Goal: Share content: Share content

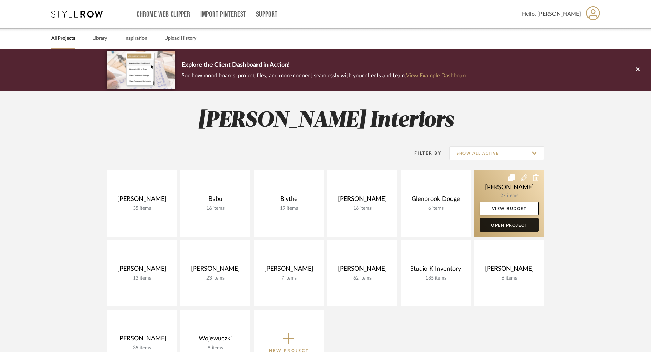
click at [512, 224] on link "Open Project" at bounding box center [509, 225] width 59 height 14
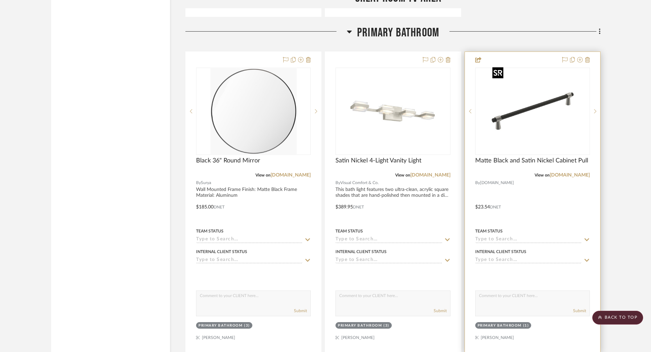
scroll to position [3750, 0]
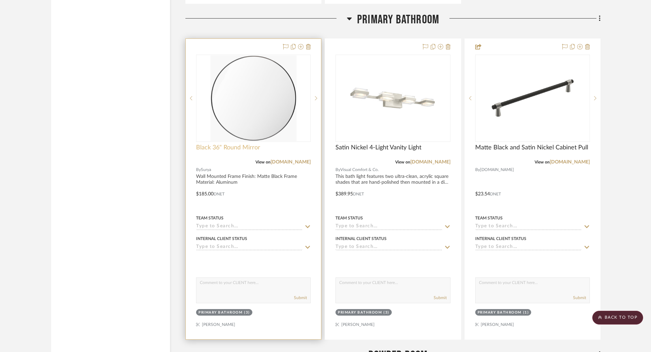
click at [242, 144] on span "Black 36" Round Mirror" at bounding box center [228, 148] width 64 height 8
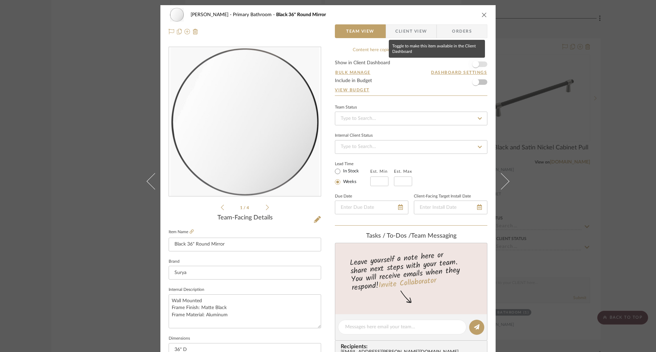
click at [478, 65] on span "button" at bounding box center [475, 64] width 15 height 15
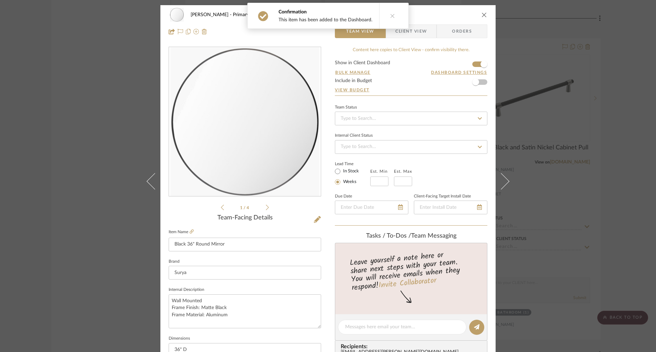
click at [417, 31] on span "Client View" at bounding box center [411, 31] width 32 height 14
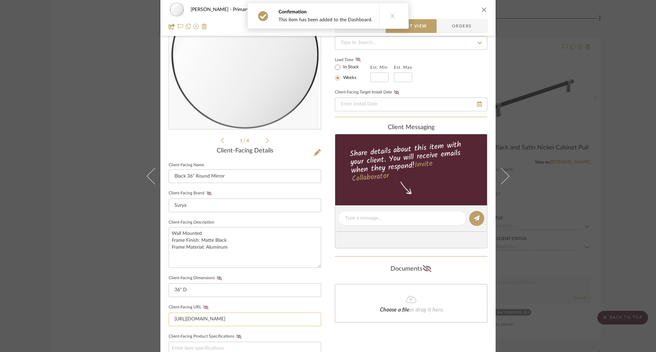
scroll to position [81, 0]
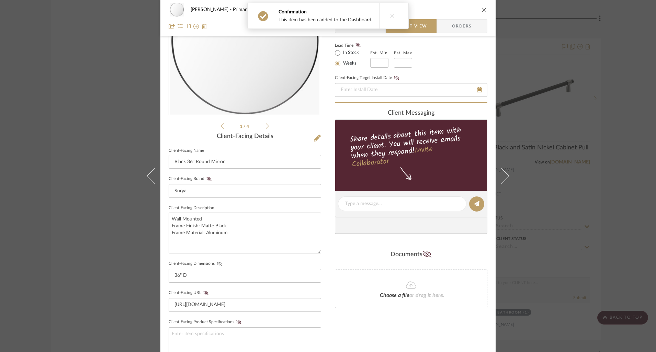
click at [217, 262] on icon at bounding box center [219, 264] width 5 height 4
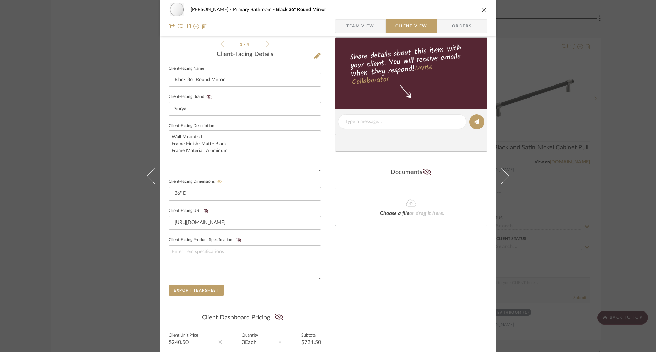
scroll to position [0, 0]
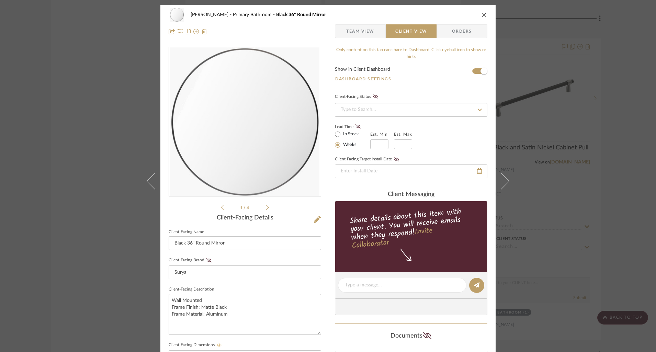
click at [482, 16] on icon "close" at bounding box center [484, 14] width 5 height 5
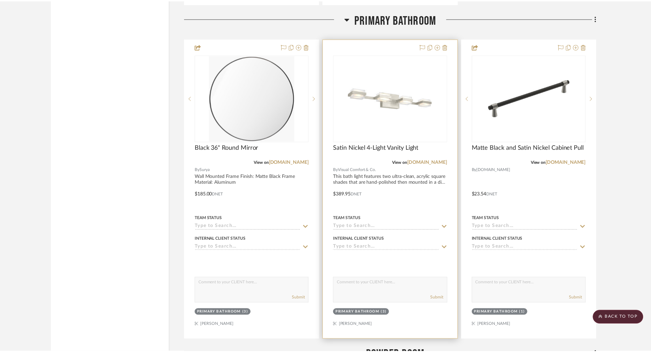
scroll to position [3750, 0]
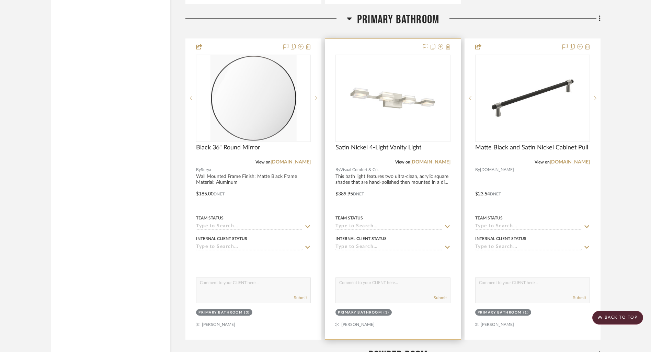
click at [395, 167] on div at bounding box center [392, 189] width 135 height 301
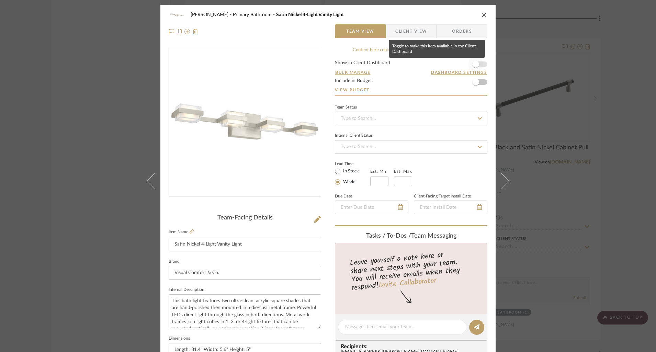
click at [479, 65] on span "button" at bounding box center [475, 64] width 15 height 15
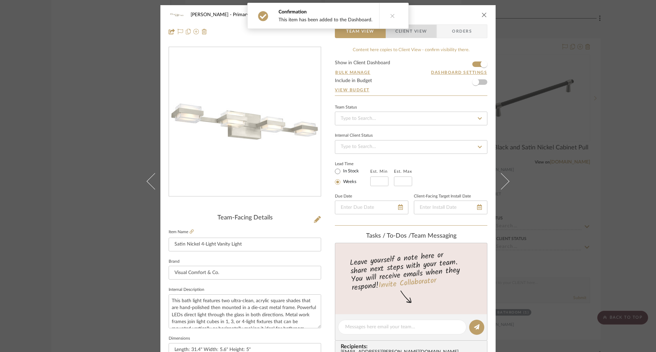
click at [416, 29] on span "Client View" at bounding box center [411, 31] width 32 height 14
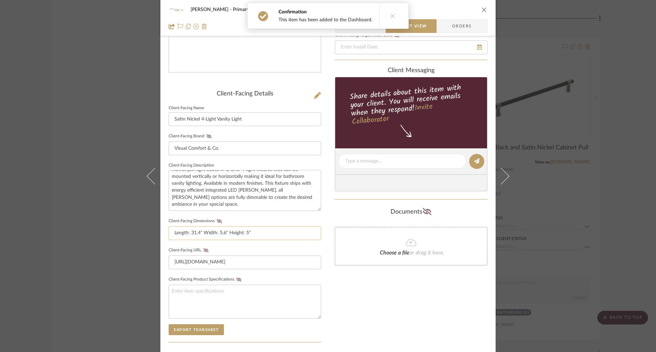
scroll to position [126, 0]
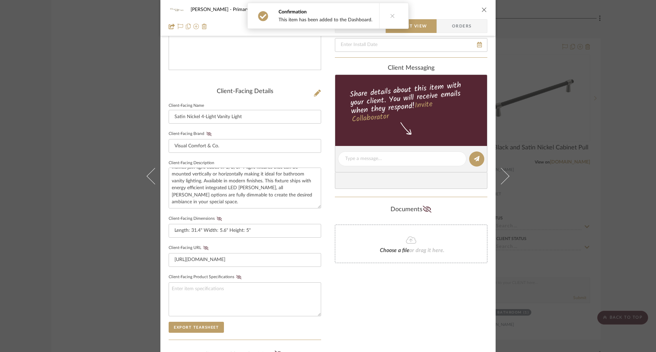
click at [218, 220] on fieldset "Client-Facing Dimensions Length: 31.4" Width: 5.6" Height: 5"" at bounding box center [245, 226] width 152 height 24
click at [217, 216] on button "Client-Facing Dimensions" at bounding box center [219, 218] width 9 height 5
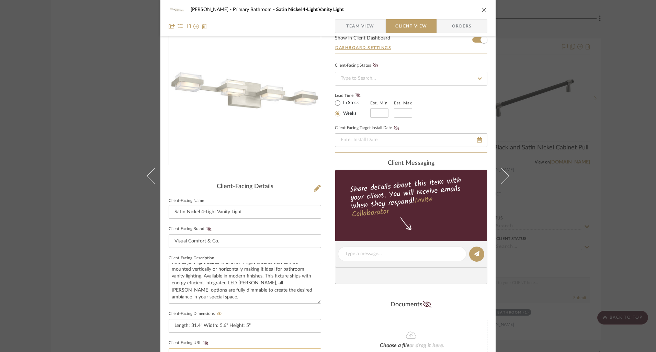
scroll to position [0, 0]
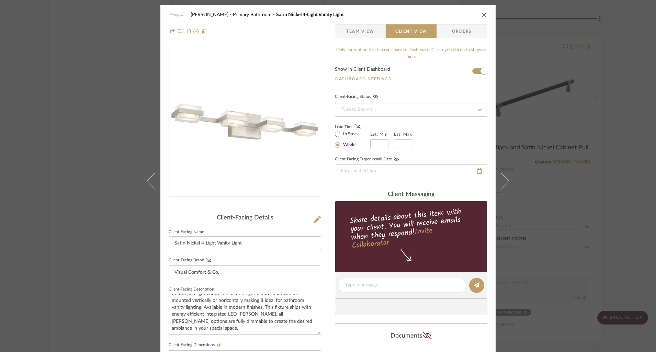
click at [482, 14] on icon "close" at bounding box center [484, 14] width 5 height 5
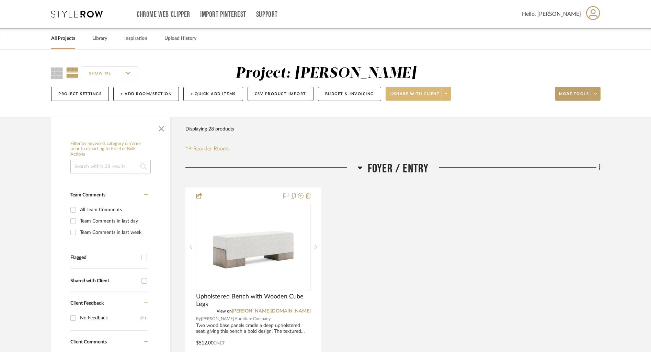
click at [448, 92] on icon at bounding box center [446, 94] width 2 height 4
click at [416, 115] on span "Preview Client Dashboard" at bounding box center [421, 114] width 59 height 6
click at [206, 149] on span "Reorder Rooms" at bounding box center [211, 149] width 36 height 8
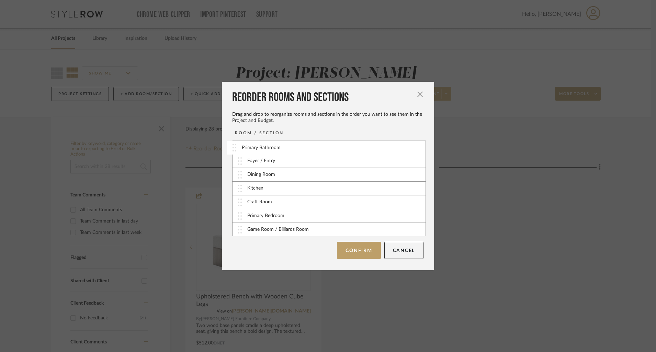
drag, startPoint x: 238, startPoint y: 203, endPoint x: 236, endPoint y: 149, distance: 54.0
click at [358, 249] on button "Confirm" at bounding box center [359, 250] width 44 height 17
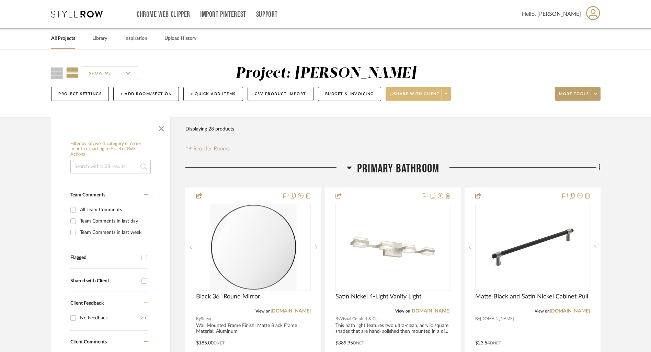
click at [445, 93] on span at bounding box center [446, 94] width 10 height 10
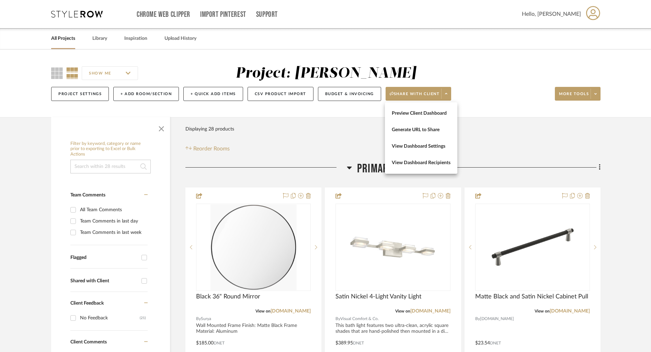
click at [411, 114] on span "Preview Client Dashboard" at bounding box center [421, 114] width 59 height 6
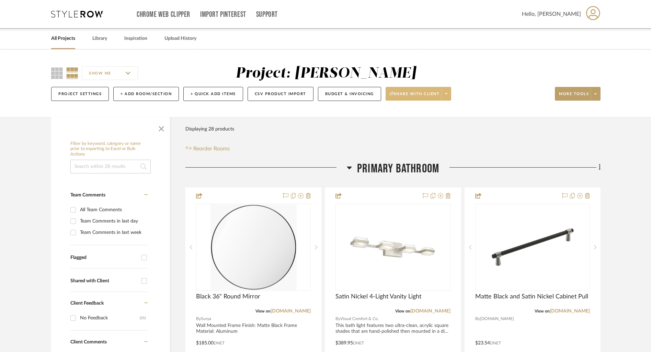
click at [449, 97] on span at bounding box center [446, 94] width 10 height 10
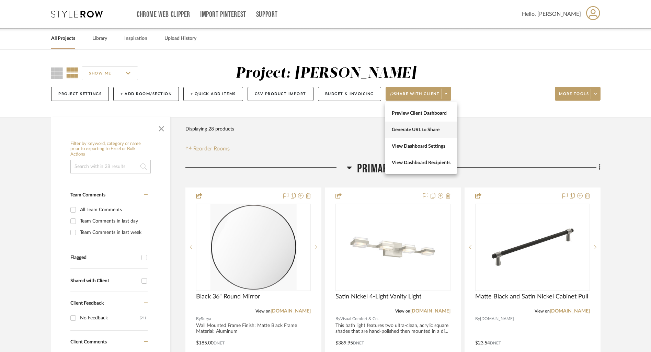
click at [425, 126] on button "Generate URL to Share" at bounding box center [421, 130] width 72 height 16
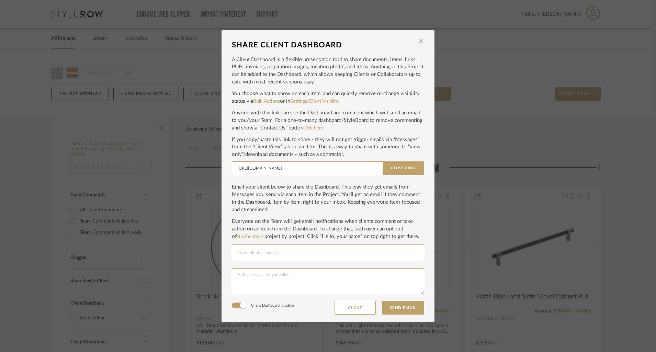
drag, startPoint x: 407, startPoint y: 169, endPoint x: 505, endPoint y: 134, distance: 103.7
click at [408, 168] on button "Copy Link" at bounding box center [404, 168] width 42 height 14
click at [419, 41] on span "button" at bounding box center [421, 41] width 14 height 14
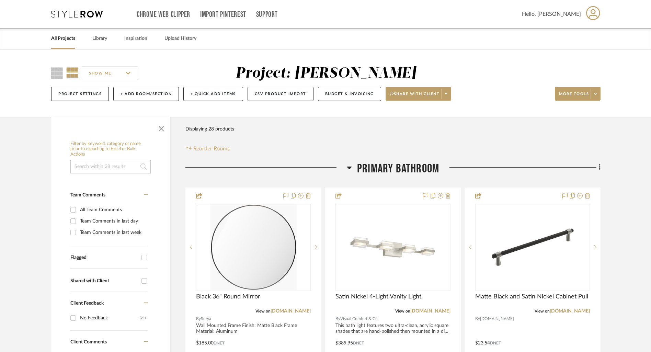
click at [67, 39] on link "All Projects" at bounding box center [63, 38] width 24 height 9
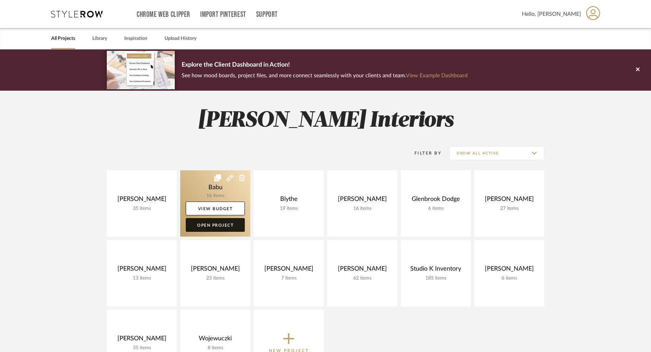
click at [214, 227] on link "Open Project" at bounding box center [215, 225] width 59 height 14
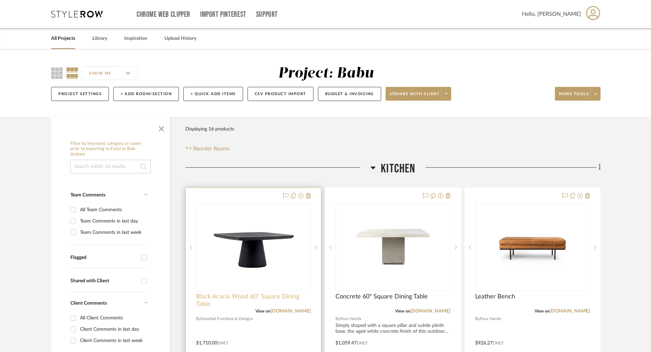
click at [282, 297] on span "Black Acacia Wood 60" Square Dining Table" at bounding box center [253, 300] width 115 height 15
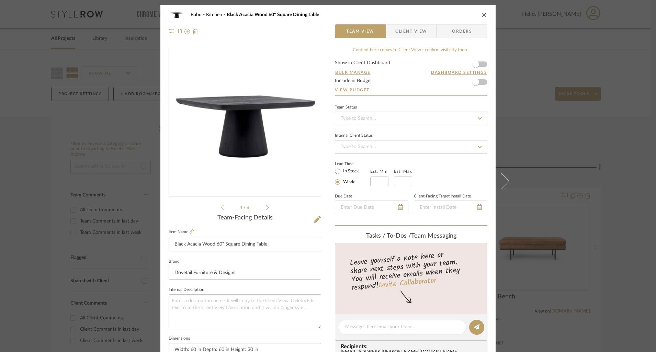
click at [483, 65] on form "Show in Client Dashboard Bulk Manage Dashboard Settings Include in Budget View …" at bounding box center [411, 77] width 152 height 35
click at [480, 63] on span "button" at bounding box center [475, 64] width 15 height 15
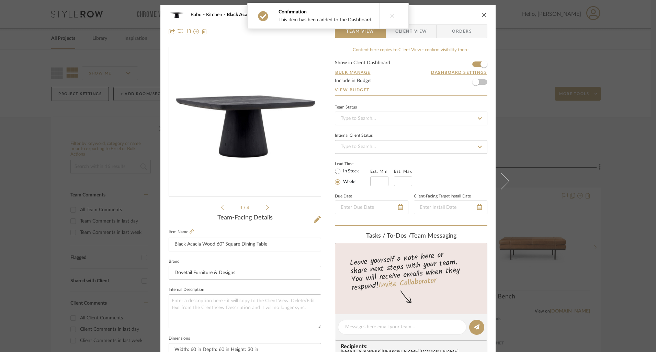
click at [412, 33] on span "Client View" at bounding box center [411, 31] width 32 height 14
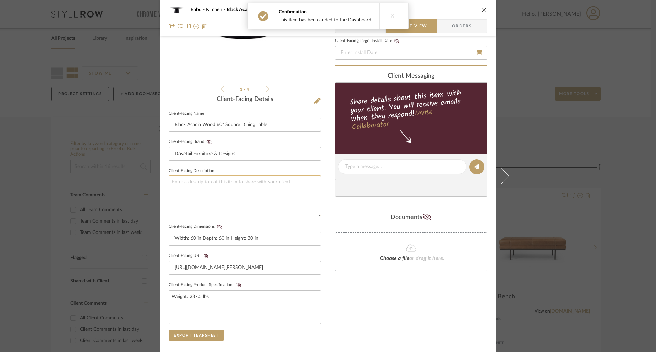
scroll to position [141, 0]
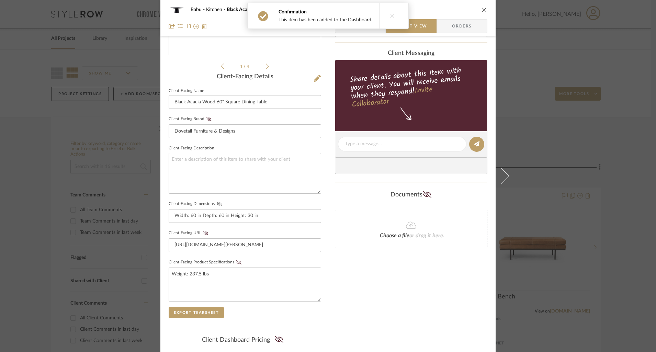
click at [217, 204] on icon at bounding box center [219, 204] width 5 height 4
click at [236, 261] on icon at bounding box center [238, 262] width 5 height 4
click at [482, 8] on icon "close" at bounding box center [484, 9] width 5 height 5
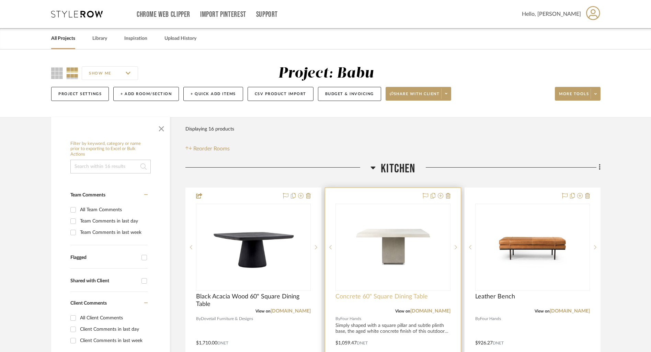
click at [413, 295] on span "Concrete 60" Square Dining Table" at bounding box center [382, 297] width 92 height 8
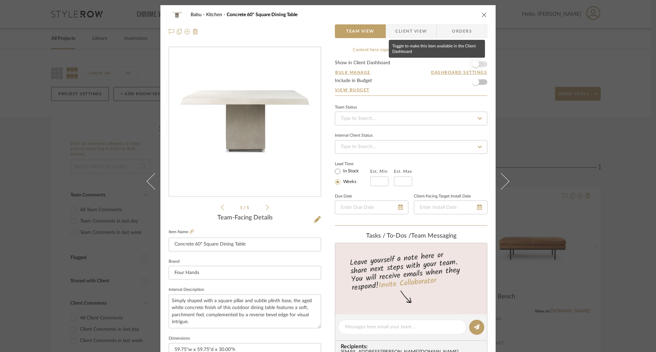
click at [477, 64] on span "button" at bounding box center [475, 64] width 15 height 15
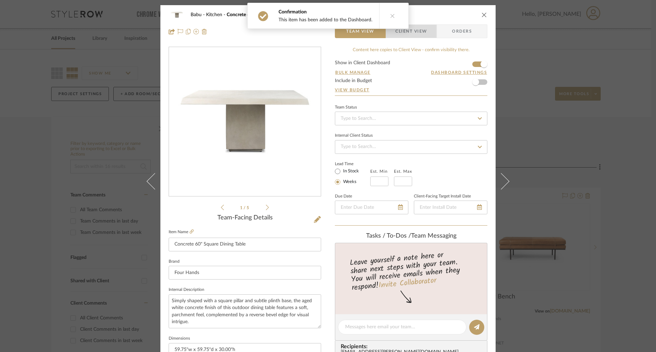
drag, startPoint x: 421, startPoint y: 35, endPoint x: 408, endPoint y: 32, distance: 13.1
click at [421, 35] on span "Client View" at bounding box center [411, 31] width 32 height 14
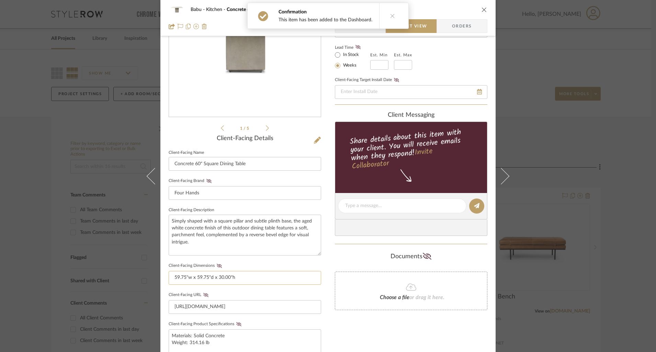
scroll to position [90, 0]
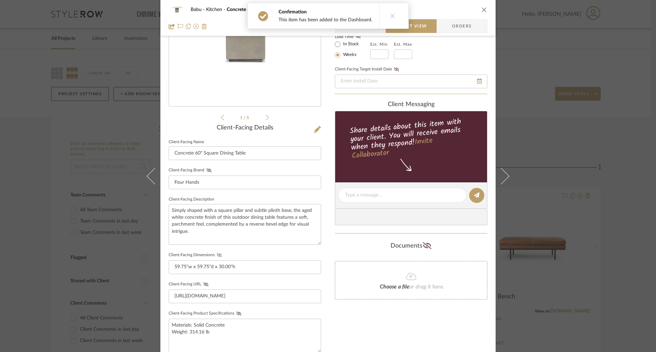
click at [216, 253] on button "Client-Facing Dimensions" at bounding box center [219, 255] width 9 height 5
drag, startPoint x: 235, startPoint y: 310, endPoint x: 282, endPoint y: 294, distance: 49.0
click at [236, 312] on icon at bounding box center [238, 314] width 5 height 4
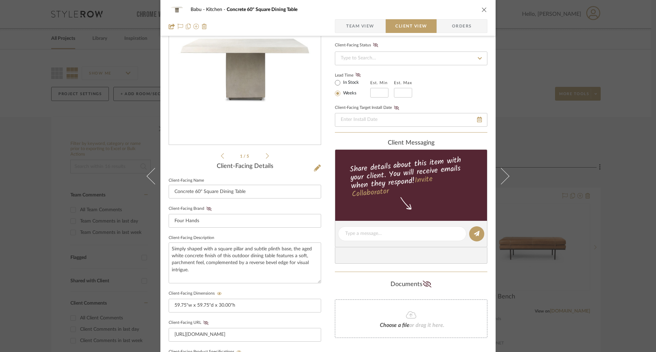
scroll to position [0, 0]
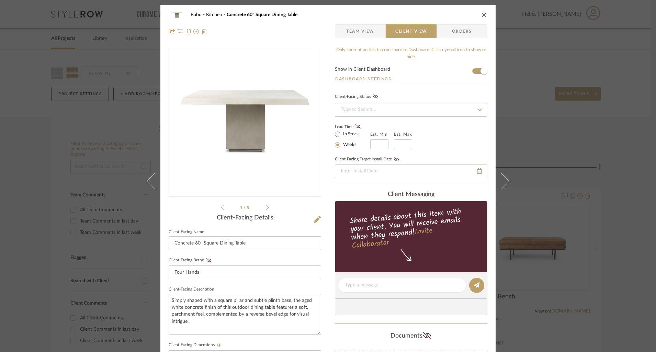
click at [482, 15] on icon "close" at bounding box center [484, 14] width 5 height 5
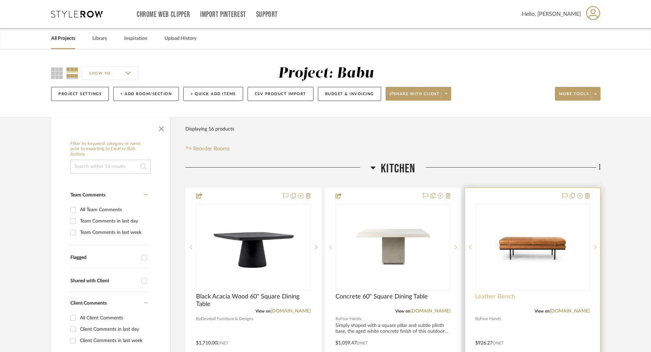
click at [498, 300] on span "Leather Bench" at bounding box center [495, 297] width 40 height 8
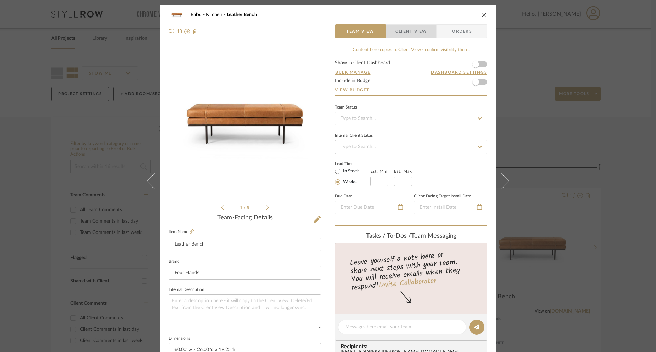
click at [408, 32] on span "Client View" at bounding box center [411, 31] width 32 height 14
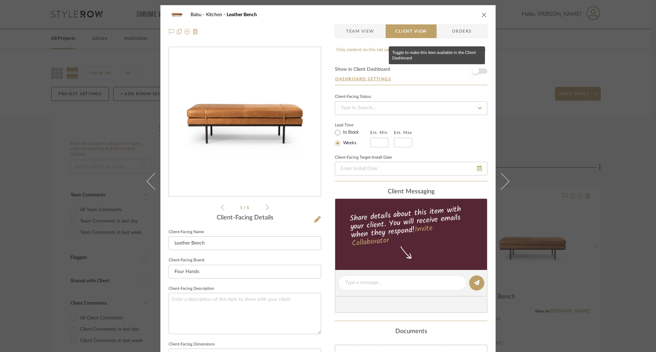
click at [479, 70] on span "button" at bounding box center [475, 71] width 15 height 15
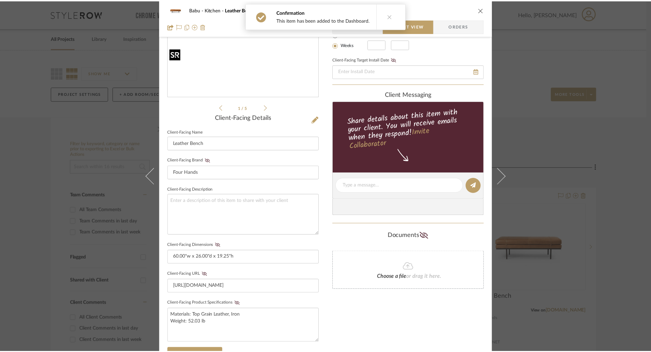
scroll to position [129, 0]
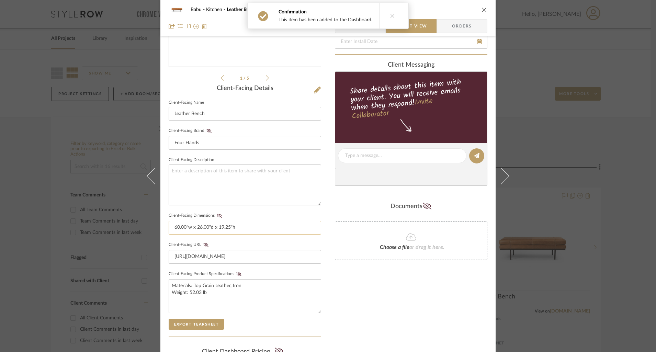
drag, startPoint x: 217, startPoint y: 216, endPoint x: 221, endPoint y: 226, distance: 11.0
click at [217, 216] on icon at bounding box center [219, 216] width 5 height 4
drag, startPoint x: 236, startPoint y: 272, endPoint x: 246, endPoint y: 278, distance: 11.4
click at [236, 272] on icon at bounding box center [238, 274] width 5 height 4
click at [482, 9] on icon "close" at bounding box center [484, 9] width 5 height 5
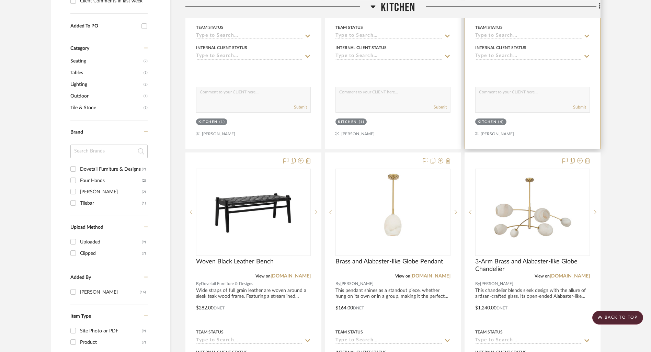
scroll to position [343, 0]
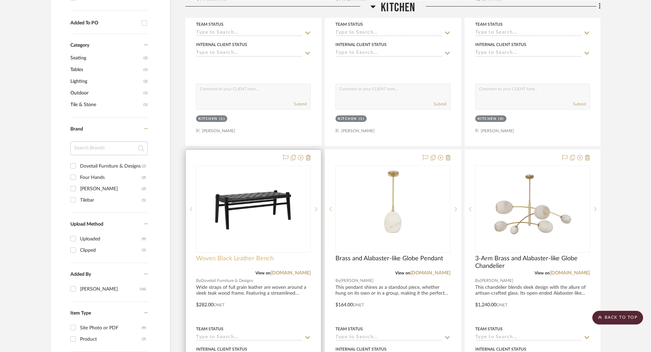
click at [258, 256] on span "Woven Black Leather Bench" at bounding box center [235, 259] width 78 height 8
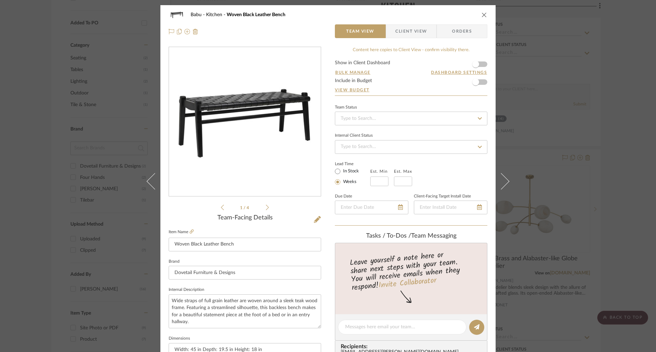
click at [481, 65] on form "Show in Client Dashboard Bulk Manage Dashboard Settings Include in Budget View …" at bounding box center [411, 77] width 152 height 35
click at [483, 63] on form "Show in Client Dashboard Bulk Manage Dashboard Settings Include in Budget View …" at bounding box center [411, 77] width 152 height 35
click at [479, 65] on span "button" at bounding box center [475, 64] width 15 height 15
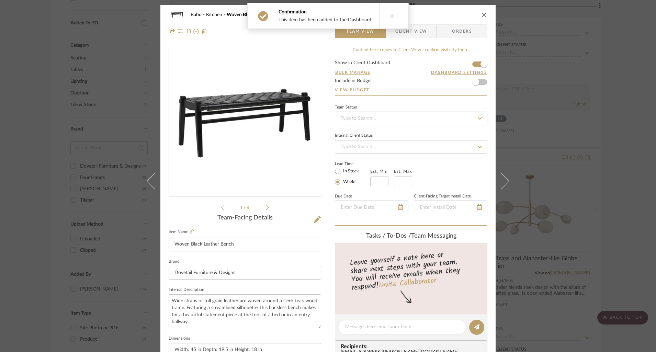
click at [421, 33] on span "Client View" at bounding box center [411, 31] width 32 height 14
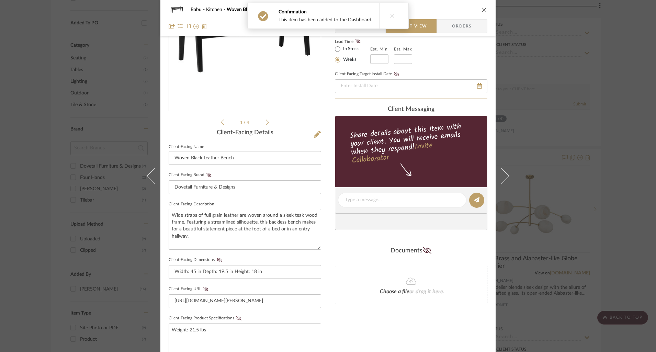
scroll to position [97, 0]
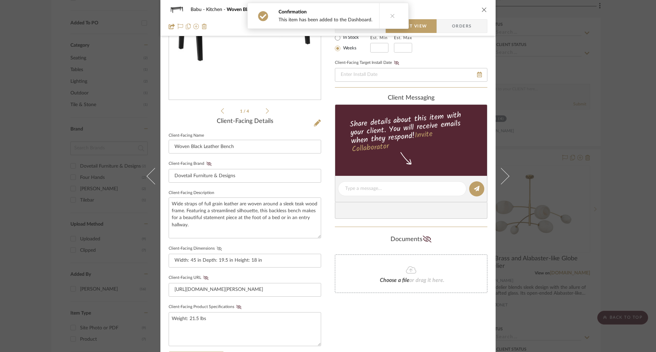
click at [217, 247] on icon at bounding box center [219, 249] width 5 height 4
click at [236, 306] on icon at bounding box center [238, 307] width 5 height 4
click at [482, 8] on icon "close" at bounding box center [484, 9] width 5 height 5
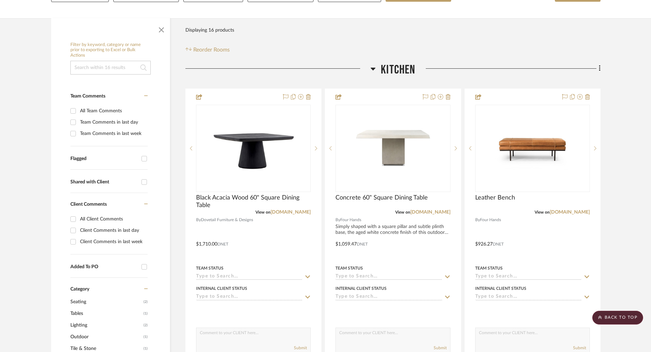
scroll to position [0, 0]
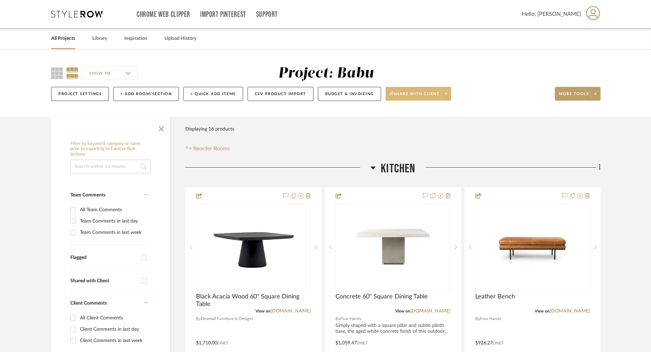
click at [447, 94] on icon at bounding box center [446, 93] width 2 height 1
click at [410, 114] on span "Preview Client Dashboard" at bounding box center [421, 114] width 59 height 6
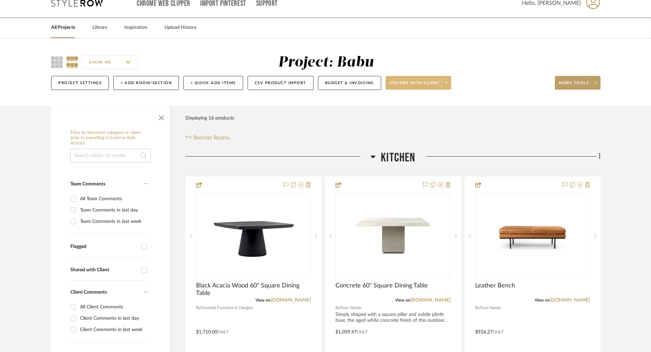
scroll to position [10, 0]
click at [448, 86] on span at bounding box center [446, 83] width 10 height 10
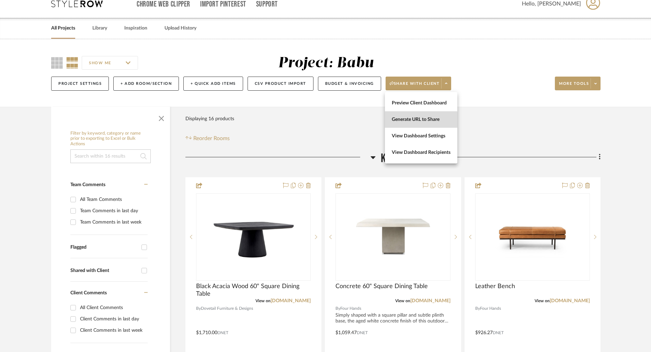
click at [420, 121] on span "Generate URL to Share" at bounding box center [421, 119] width 59 height 6
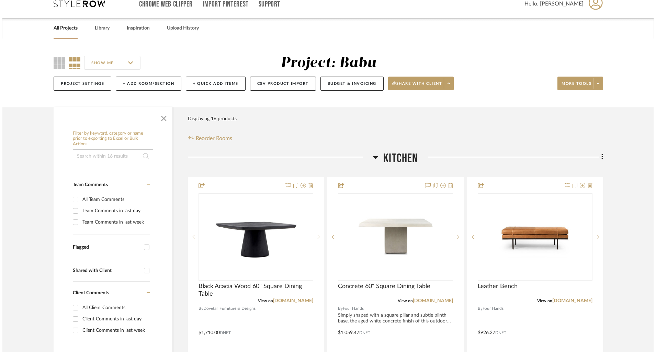
scroll to position [0, 0]
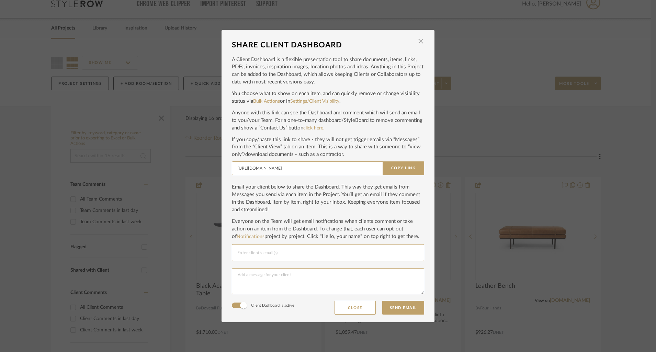
drag, startPoint x: 410, startPoint y: 169, endPoint x: 469, endPoint y: 122, distance: 75.3
click at [411, 168] on button "Copy Link" at bounding box center [404, 168] width 42 height 14
click at [419, 41] on span "button" at bounding box center [421, 41] width 14 height 14
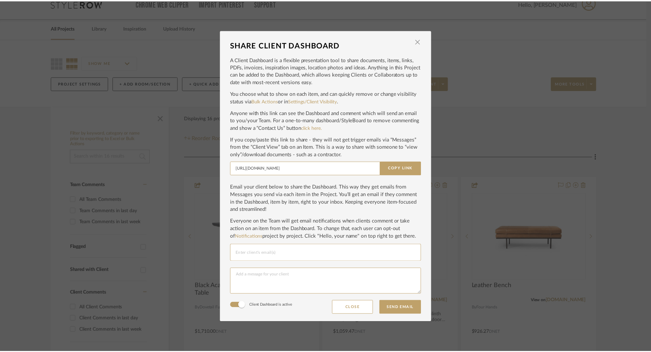
scroll to position [10, 0]
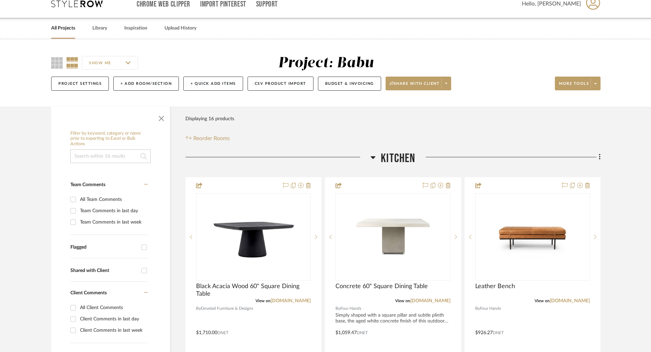
click at [46, 27] on div "All Projects Library Inspiration Upload History" at bounding box center [325, 28] width 569 height 21
drag, startPoint x: 58, startPoint y: 29, endPoint x: 53, endPoint y: 31, distance: 5.5
click at [59, 29] on link "All Projects" at bounding box center [63, 28] width 24 height 9
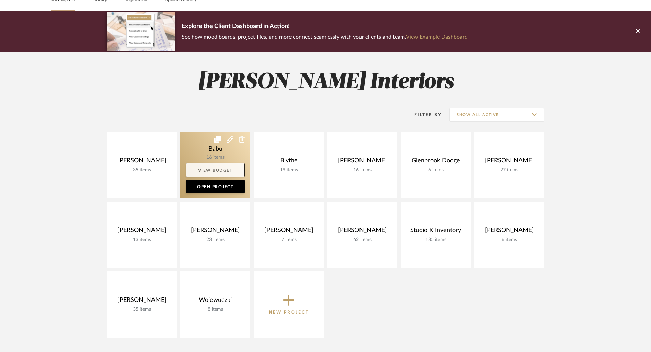
scroll to position [67, 0]
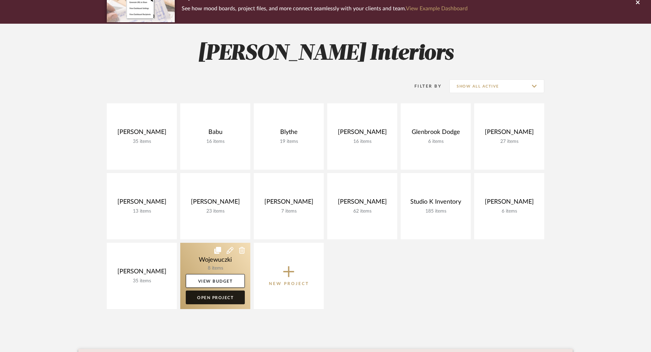
click at [219, 296] on link "Open Project" at bounding box center [215, 298] width 59 height 14
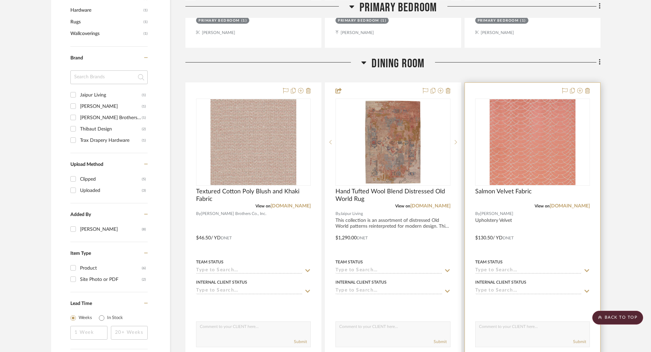
scroll to position [449, 0]
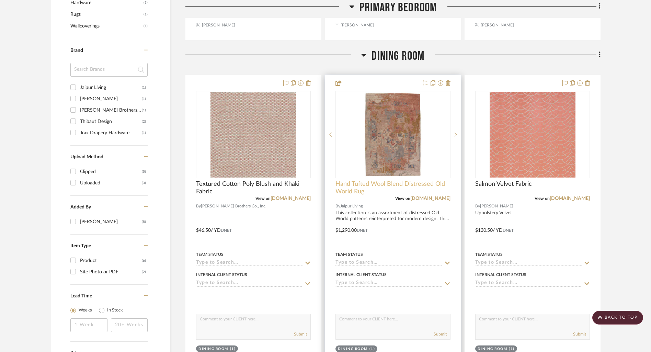
click at [405, 186] on span "Hand Tufted Wool Blend Distressed Old World Rug" at bounding box center [393, 187] width 115 height 15
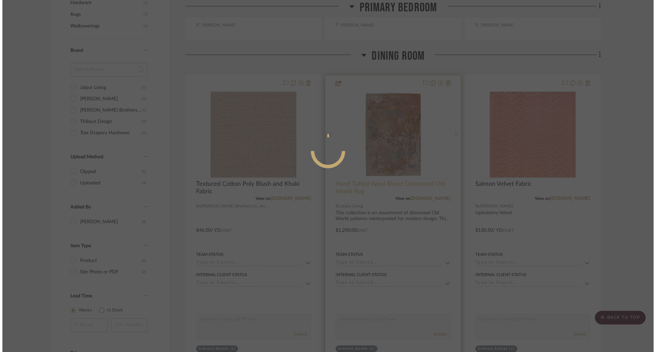
scroll to position [0, 0]
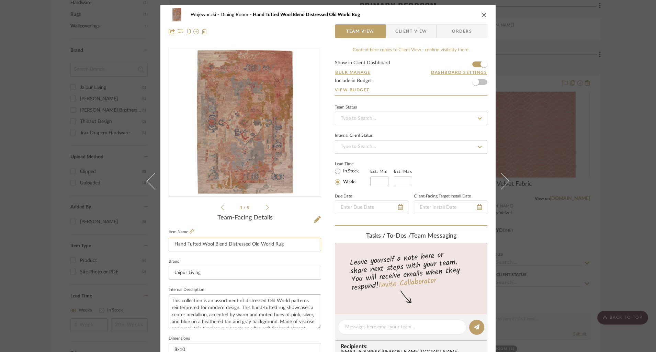
drag, startPoint x: 285, startPoint y: 246, endPoint x: 170, endPoint y: 245, distance: 115.7
click at [170, 245] on input "Hand Tufted Wool Blend Distressed Old World Rug" at bounding box center [245, 245] width 152 height 14
drag, startPoint x: 484, startPoint y: 15, endPoint x: 493, endPoint y: 0, distance: 17.8
click at [484, 15] on icon "close" at bounding box center [484, 14] width 5 height 5
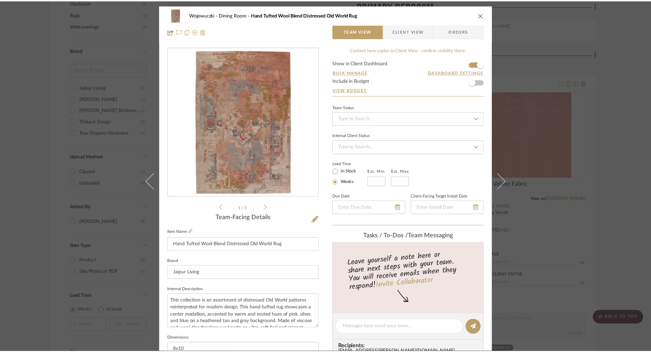
scroll to position [449, 0]
